Goal: Task Accomplishment & Management: Use online tool/utility

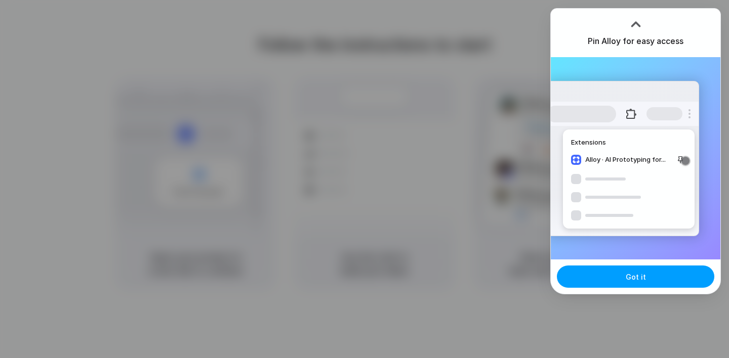
click at [639, 274] on span "Got it" at bounding box center [635, 277] width 20 height 11
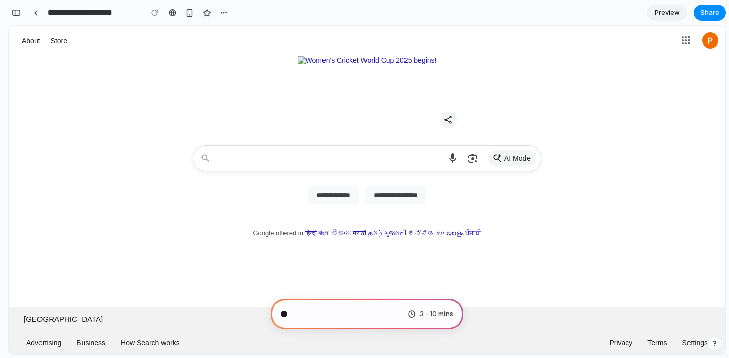
type input "**********"
click at [154, 163] on div "AI Mode Choose what you’re giving feedback on Report inappropriate predictions" at bounding box center [367, 179] width 696 height 74
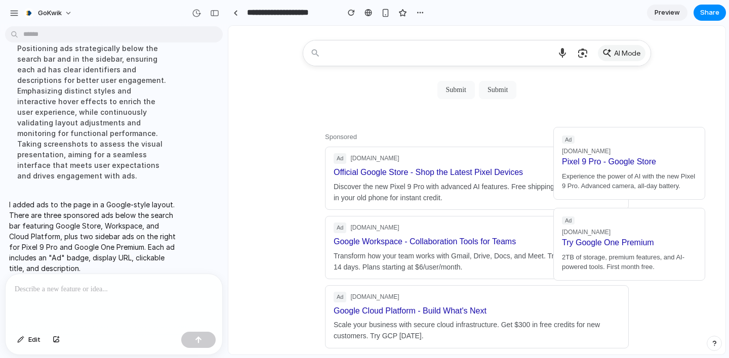
scroll to position [296, 0]
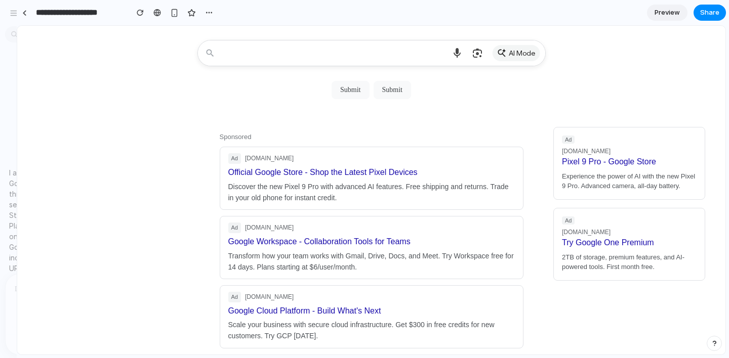
drag, startPoint x: 226, startPoint y: 208, endPoint x: 17, endPoint y: 215, distance: 209.6
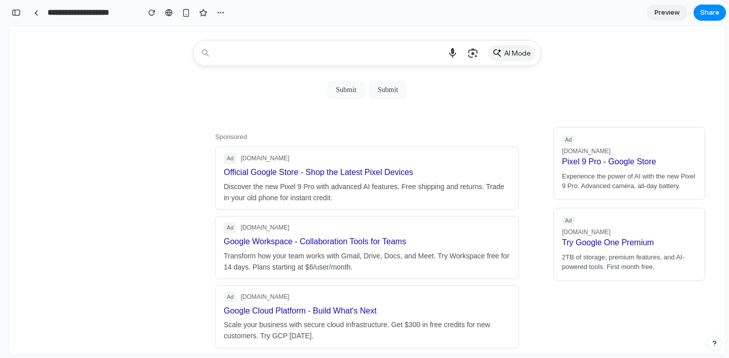
scroll to position [540, 0]
